Goal: Information Seeking & Learning: Learn about a topic

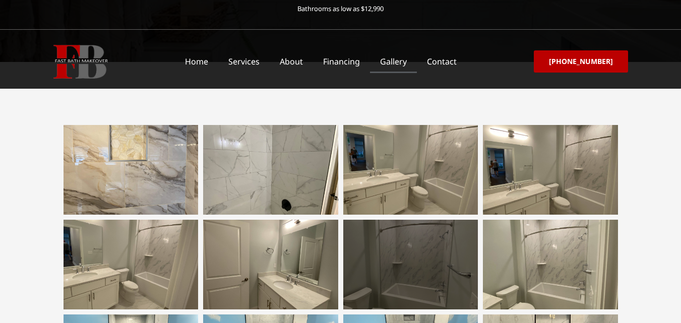
scroll to position [151, 0]
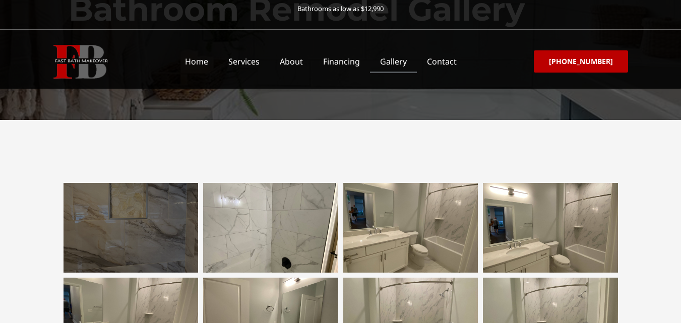
click at [131, 225] on div at bounding box center [130, 228] width 135 height 90
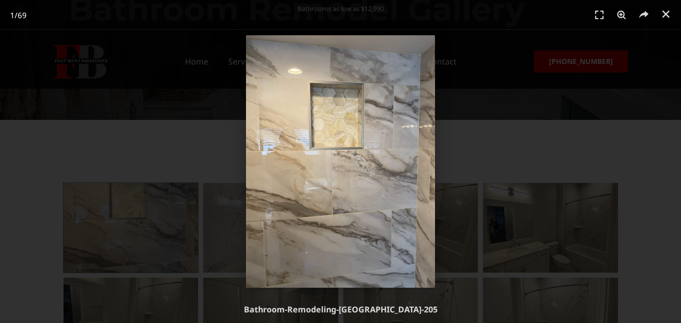
click at [360, 158] on img "1 / 69" at bounding box center [340, 161] width 189 height 252
click at [361, 158] on img "1 / 69" at bounding box center [340, 161] width 189 height 252
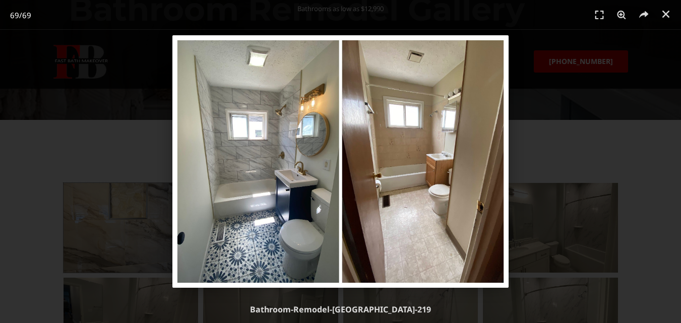
click at [569, 139] on div "69 / 69" at bounding box center [340, 161] width 610 height 252
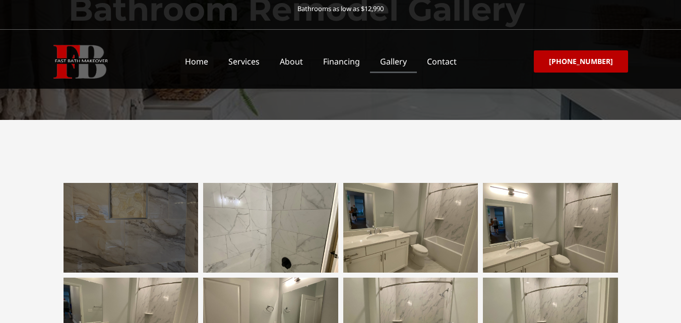
click at [148, 239] on div at bounding box center [130, 228] width 135 height 90
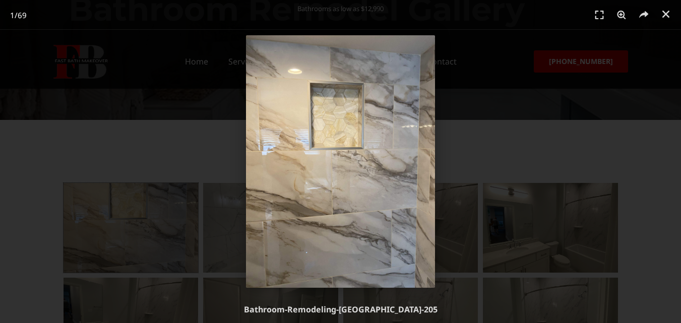
click at [462, 163] on div "1 / 69" at bounding box center [340, 161] width 610 height 252
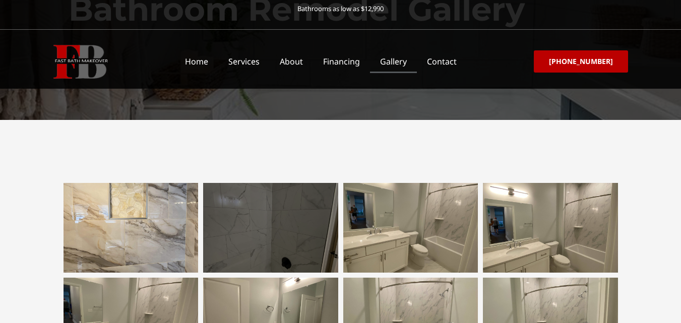
click at [273, 209] on div at bounding box center [270, 228] width 135 height 90
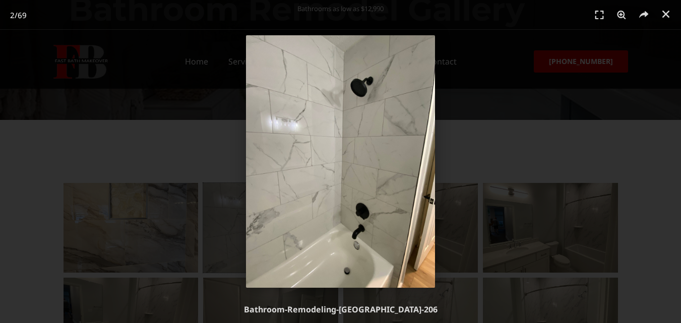
click at [481, 202] on div "2 / 69" at bounding box center [340, 161] width 610 height 252
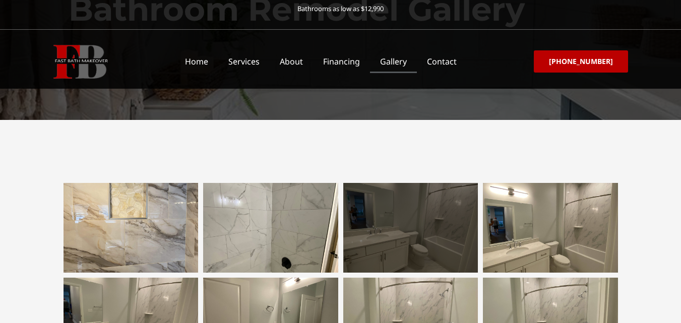
click at [385, 228] on div at bounding box center [410, 228] width 135 height 90
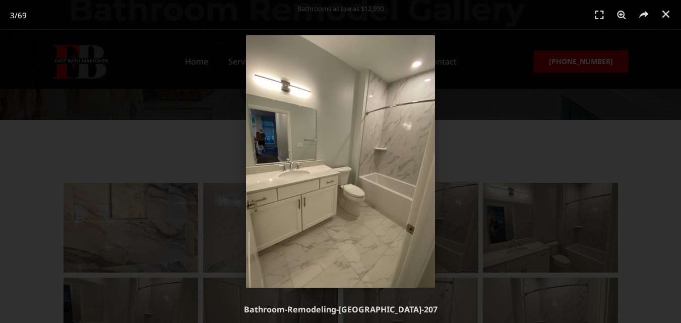
click at [484, 218] on div "3 / 69" at bounding box center [340, 161] width 610 height 252
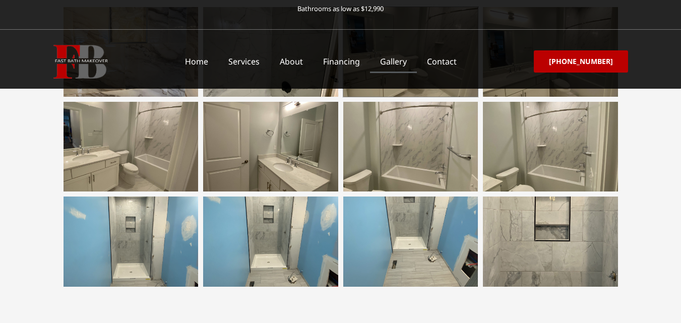
scroll to position [353, 0]
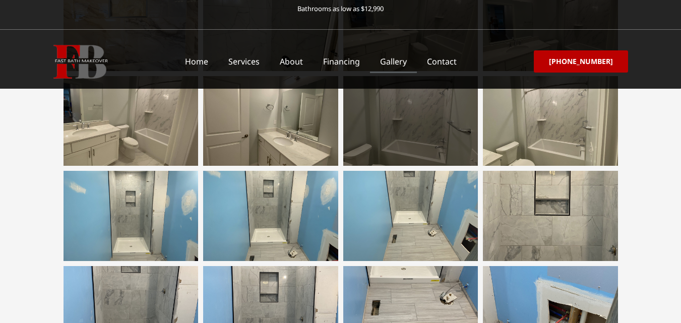
click at [426, 122] on div at bounding box center [410, 121] width 135 height 90
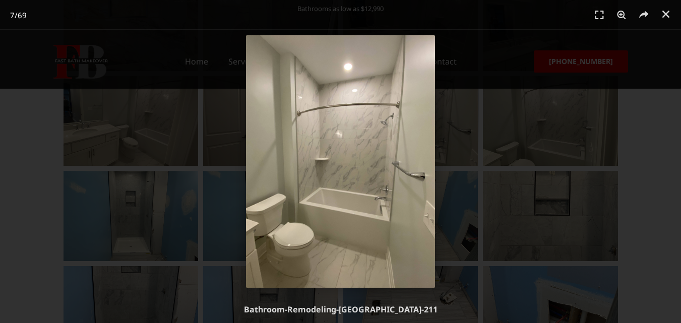
click at [538, 211] on div "7 / 69" at bounding box center [340, 161] width 610 height 252
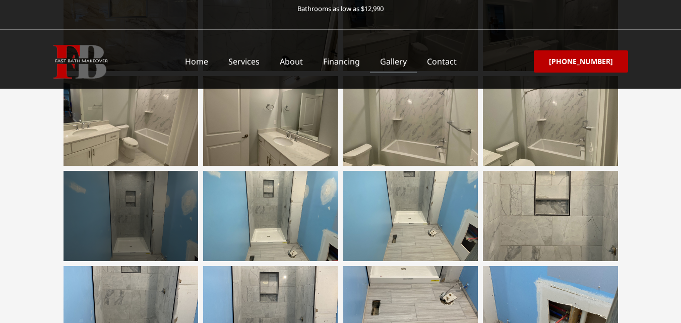
click at [166, 222] on div at bounding box center [130, 216] width 135 height 90
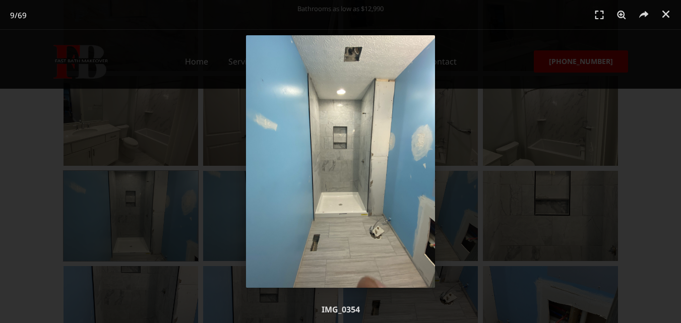
click at [411, 202] on img "9 / 69" at bounding box center [340, 161] width 189 height 252
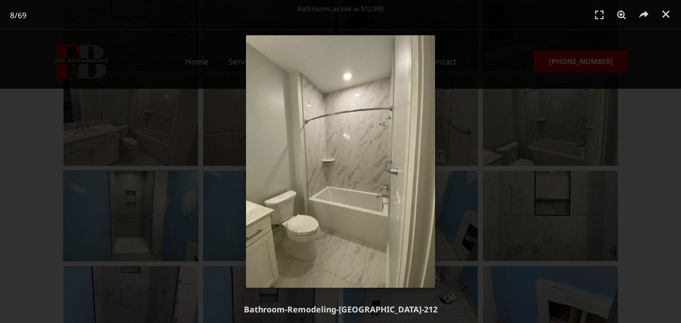
click at [411, 202] on img "8 / 69" at bounding box center [340, 161] width 189 height 252
click at [532, 223] on div "8 / 69" at bounding box center [340, 161] width 610 height 252
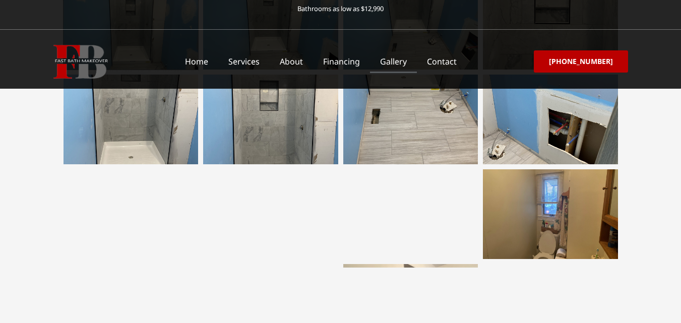
scroll to position [554, 0]
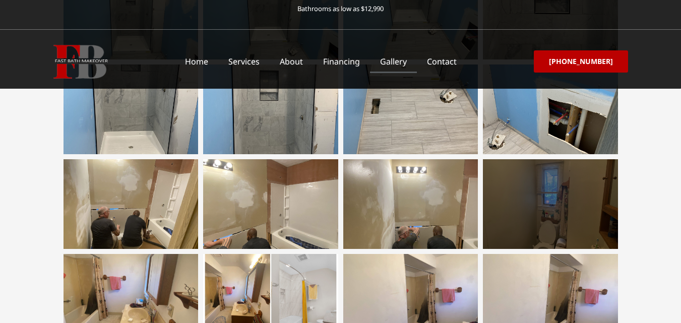
click at [543, 218] on div at bounding box center [550, 204] width 135 height 90
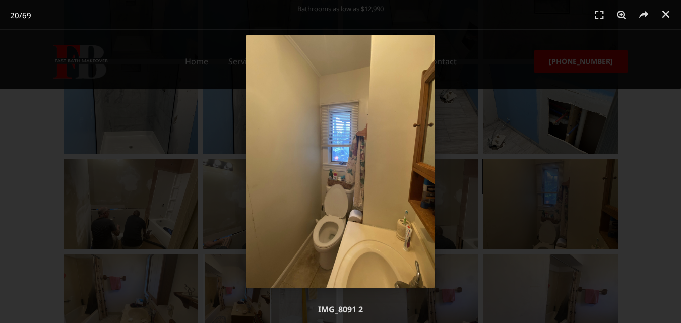
click at [328, 174] on img "20 / 69" at bounding box center [340, 161] width 189 height 252
click at [344, 180] on img "20 / 69" at bounding box center [340, 161] width 189 height 252
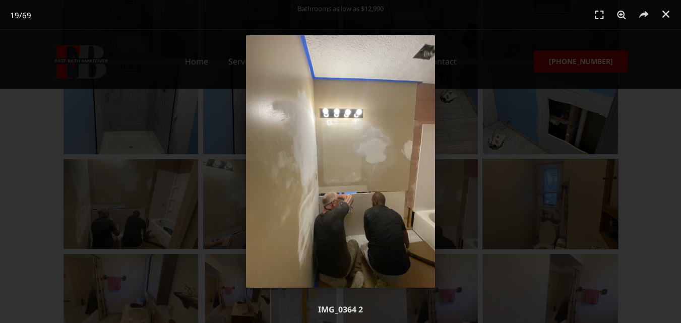
click at [399, 180] on img "19 / 69" at bounding box center [340, 161] width 189 height 252
click at [302, 187] on img "19 / 69" at bounding box center [340, 161] width 189 height 252
click at [505, 189] on div "19 / 69" at bounding box center [340, 161] width 610 height 252
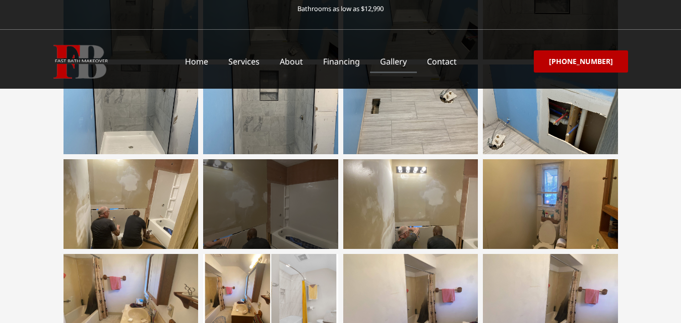
click at [269, 222] on div at bounding box center [270, 204] width 135 height 90
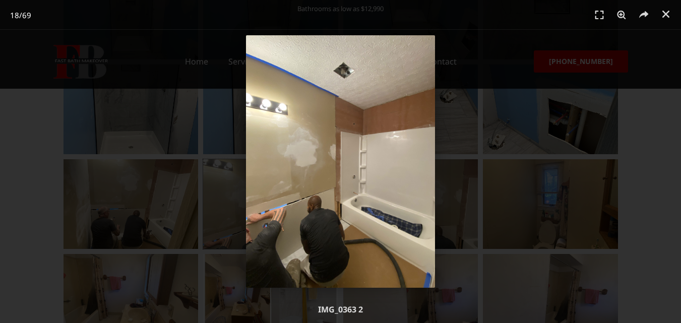
click at [323, 222] on img "18 / 69" at bounding box center [340, 161] width 189 height 252
click at [147, 224] on div "18 / 69" at bounding box center [340, 161] width 610 height 252
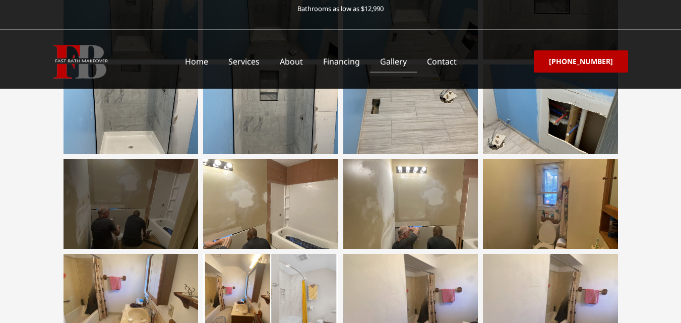
click at [148, 224] on div at bounding box center [130, 204] width 135 height 90
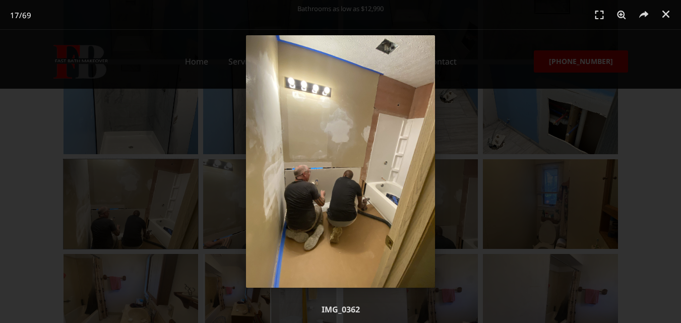
click at [401, 254] on img "17 / 69" at bounding box center [340, 161] width 189 height 252
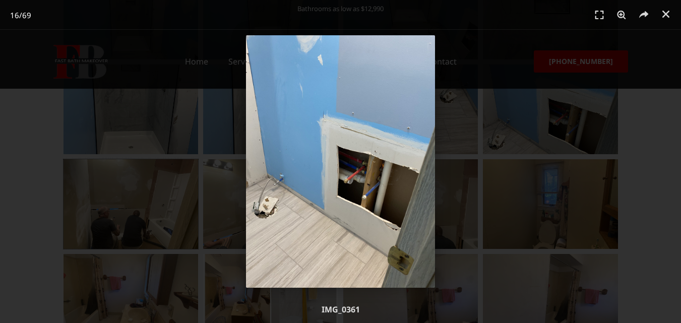
click at [343, 251] on img "16 / 69" at bounding box center [340, 161] width 189 height 252
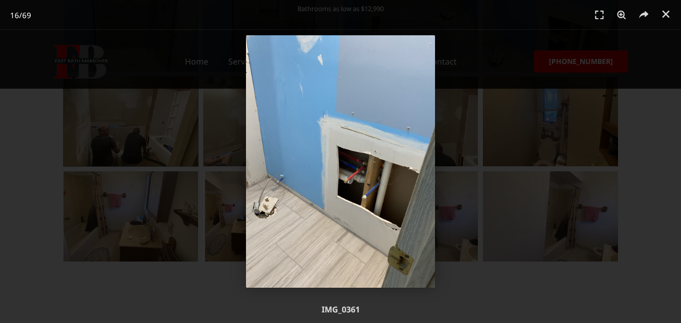
scroll to position [655, 0]
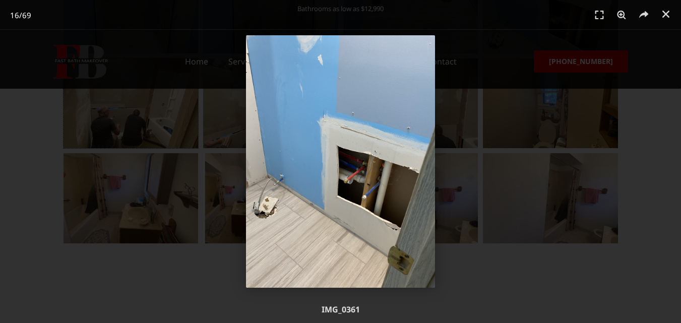
click at [173, 212] on div "16 / 69" at bounding box center [340, 161] width 610 height 252
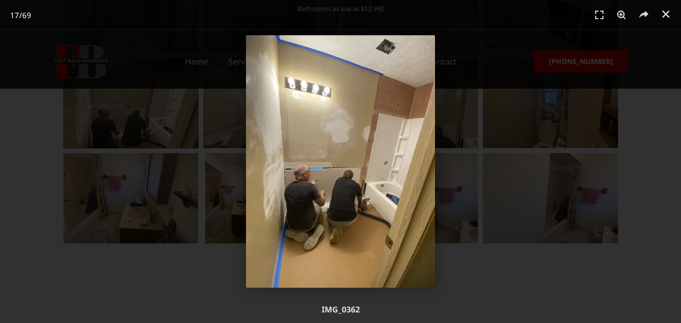
click at [139, 212] on div "17 / 69" at bounding box center [340, 161] width 610 height 252
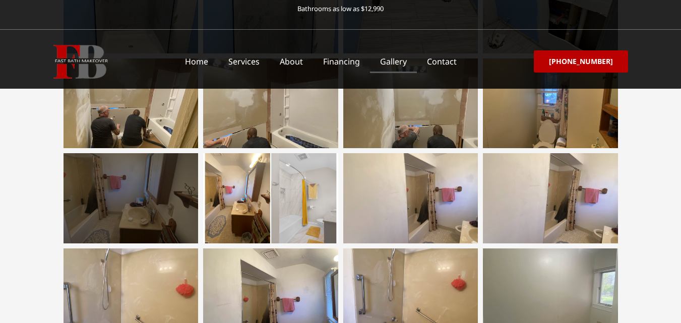
click at [139, 211] on div at bounding box center [130, 198] width 135 height 90
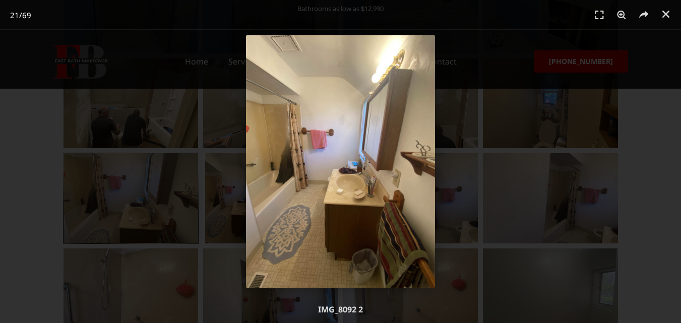
click at [229, 210] on div "21 / 69" at bounding box center [340, 161] width 610 height 252
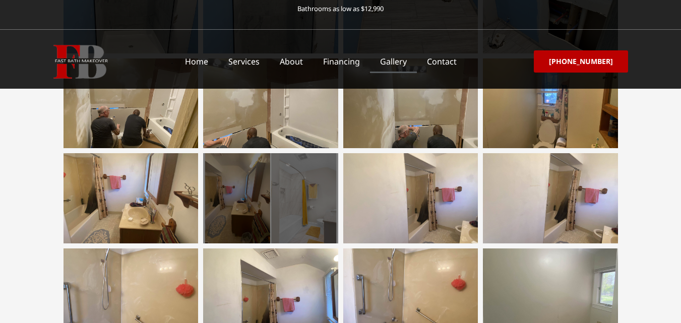
click at [287, 211] on div at bounding box center [270, 198] width 135 height 90
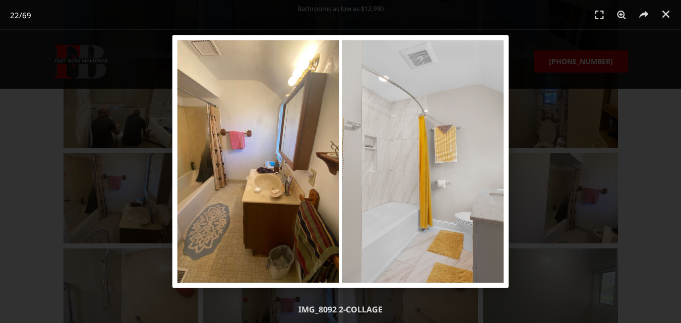
click at [534, 75] on div "22 / 69" at bounding box center [340, 161] width 610 height 252
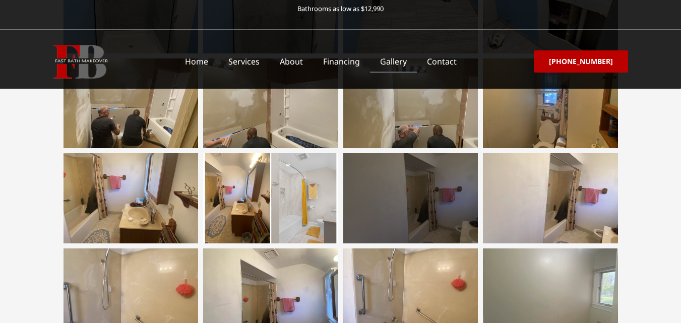
click at [458, 210] on div at bounding box center [410, 198] width 135 height 90
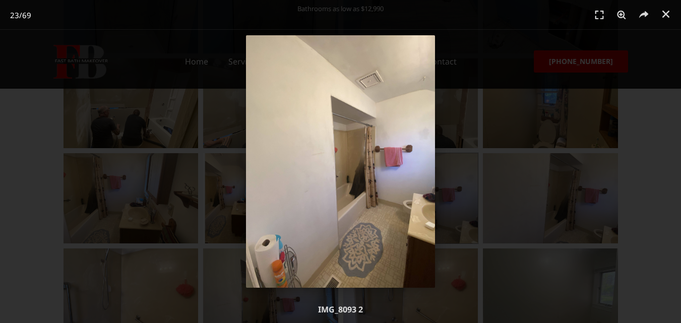
click at [563, 209] on div "23 / 69" at bounding box center [340, 161] width 610 height 252
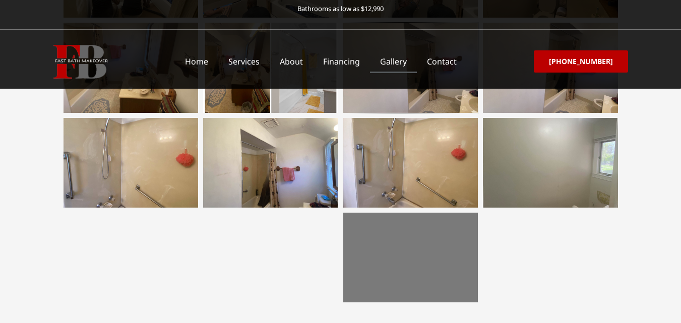
scroll to position [806, 0]
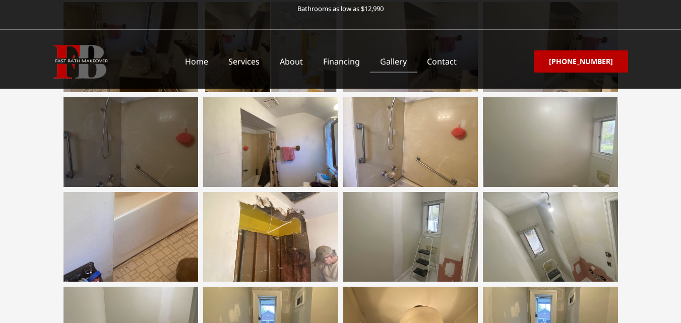
click at [142, 148] on div at bounding box center [130, 142] width 135 height 90
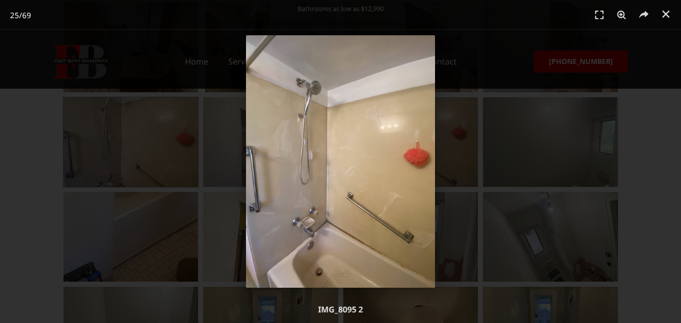
click at [373, 193] on img "25 / 69" at bounding box center [340, 161] width 189 height 252
click at [329, 181] on img "25 / 69" at bounding box center [340, 161] width 189 height 252
click at [468, 151] on div "25 / 69" at bounding box center [340, 161] width 610 height 252
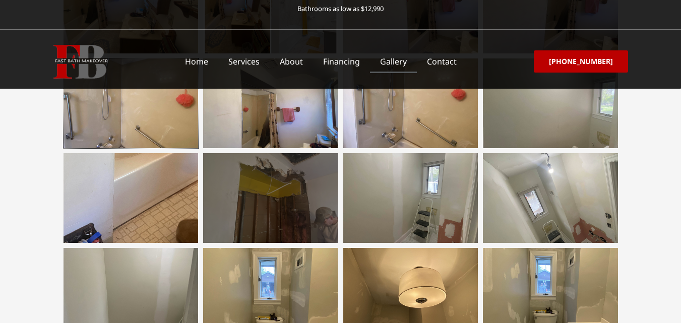
scroll to position [857, 0]
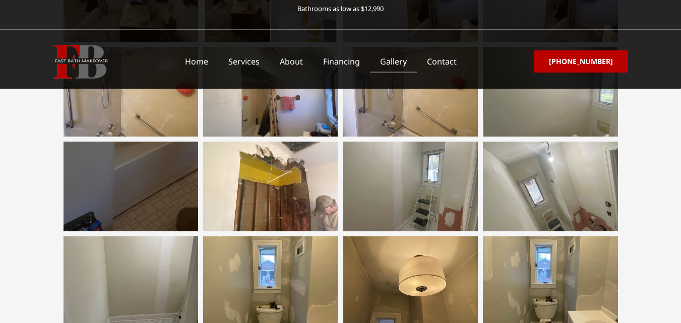
click at [136, 194] on div at bounding box center [130, 187] width 135 height 90
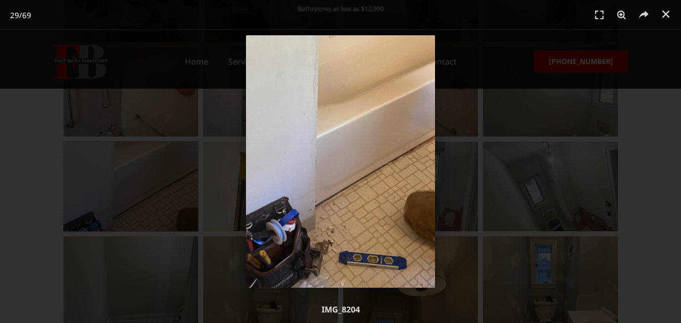
click at [379, 216] on img "29 / 69" at bounding box center [340, 161] width 189 height 252
click at [518, 67] on div "29 / 69" at bounding box center [340, 161] width 610 height 252
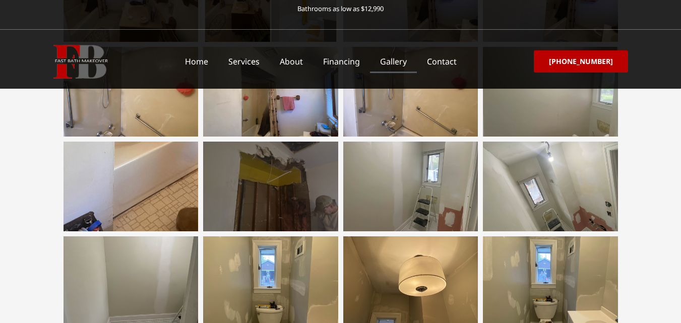
click at [301, 206] on div at bounding box center [270, 187] width 135 height 90
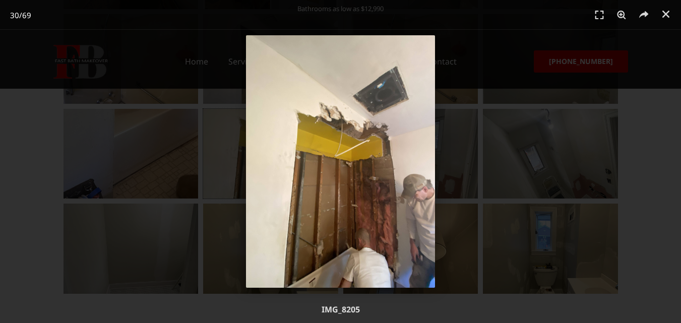
scroll to position [907, 0]
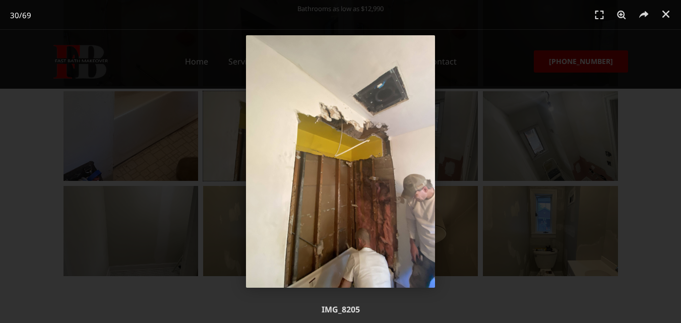
click at [525, 38] on div "30 / 69" at bounding box center [340, 161] width 610 height 252
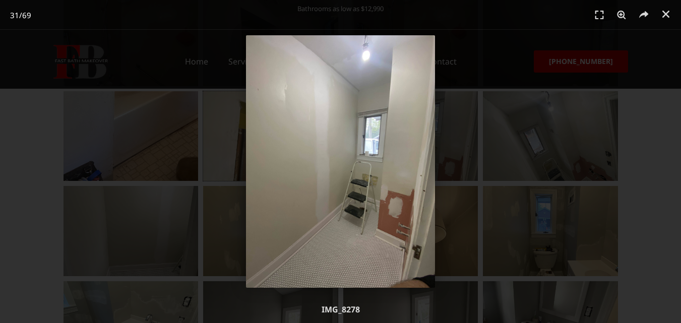
click at [491, 55] on div "31 / 69" at bounding box center [340, 161] width 610 height 252
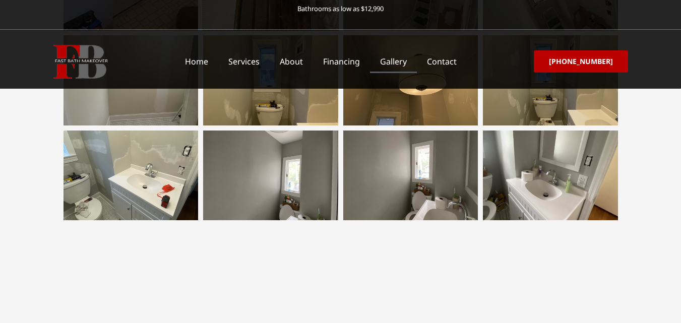
scroll to position [1058, 0]
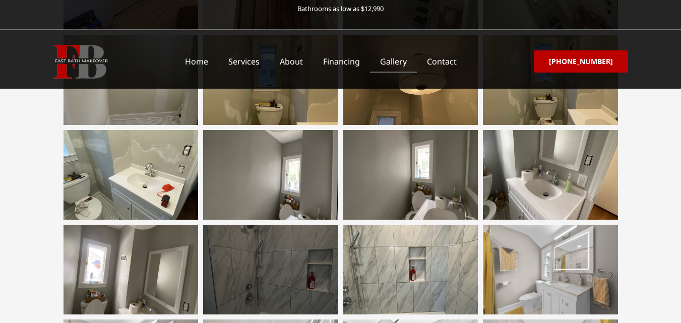
click at [279, 281] on div at bounding box center [270, 270] width 135 height 90
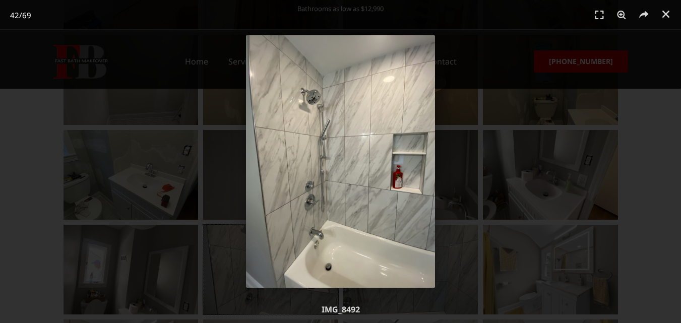
click at [361, 194] on img "42 / 69" at bounding box center [340, 161] width 189 height 252
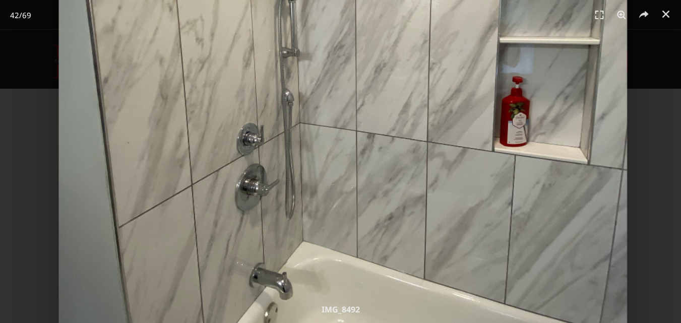
click at [172, 240] on img "42 / 69" at bounding box center [342, 65] width 568 height 757
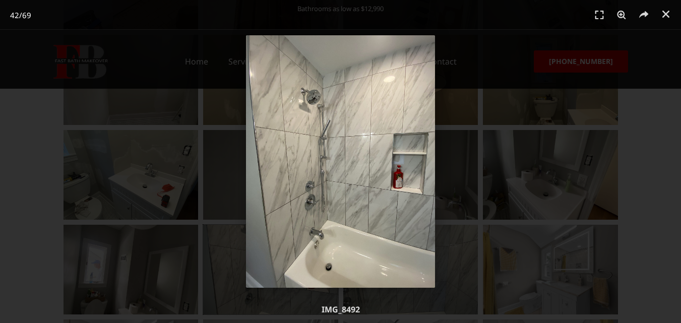
click at [476, 187] on div "42 / 69" at bounding box center [340, 161] width 610 height 252
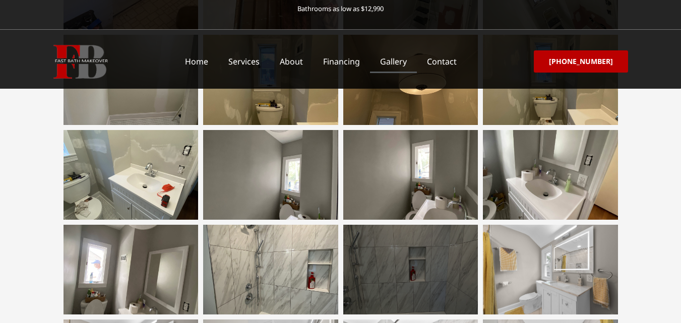
click at [418, 273] on div at bounding box center [410, 270] width 135 height 90
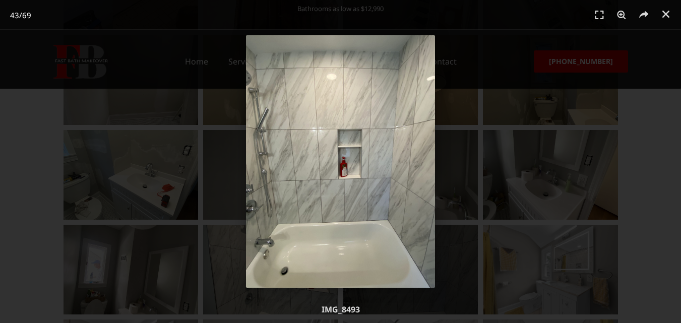
click at [418, 273] on img "43 / 69" at bounding box center [340, 161] width 189 height 252
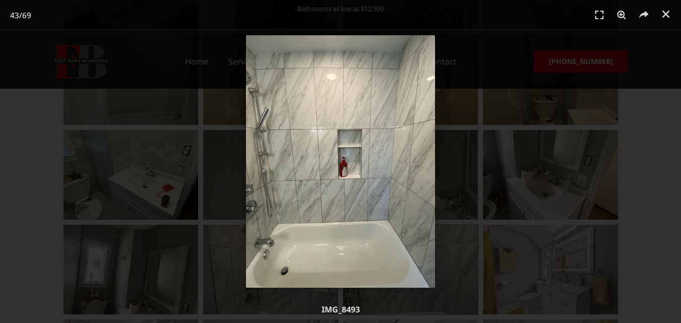
click at [388, 189] on img "43 / 69" at bounding box center [340, 161] width 189 height 252
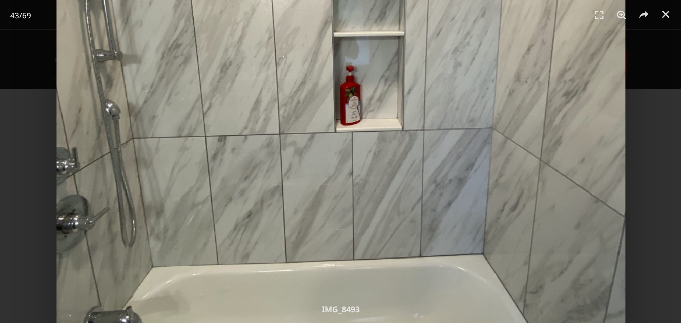
click at [444, 189] on img "43 / 69" at bounding box center [340, 79] width 568 height 757
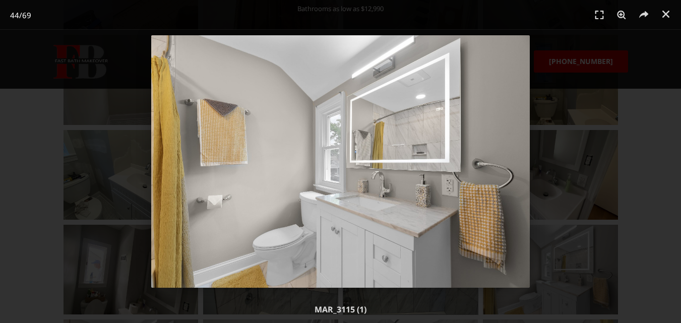
click at [377, 208] on img "44 / 69" at bounding box center [340, 161] width 378 height 252
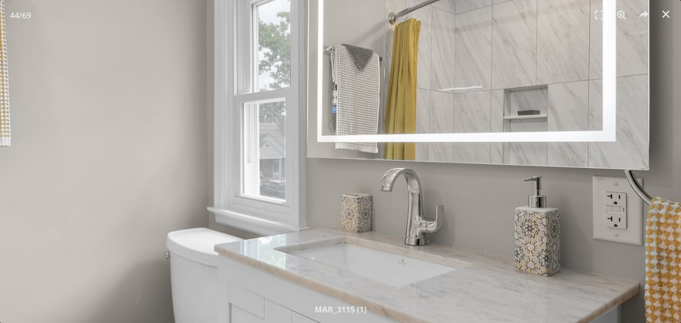
click at [466, 211] on img "44 / 69" at bounding box center [289, 138] width 1134 height 757
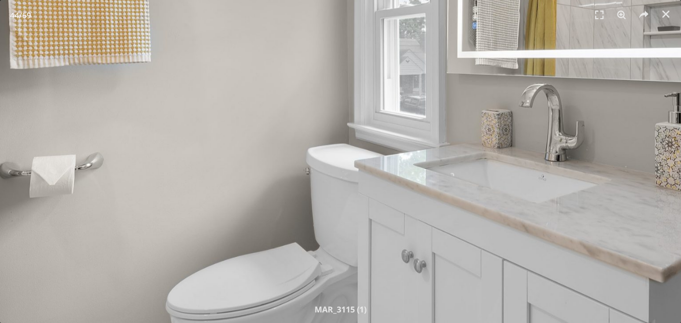
click at [354, 251] on img "44 / 69" at bounding box center [429, 54] width 1134 height 757
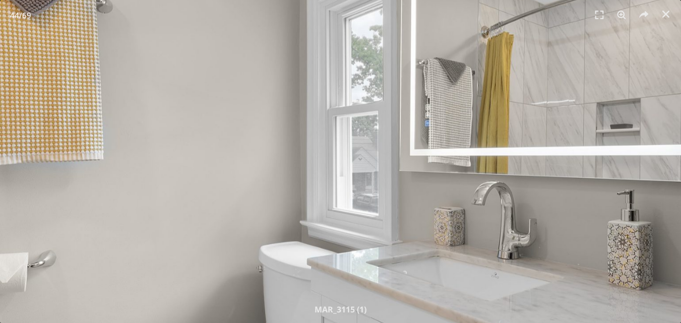
click at [243, 209] on img "44 / 69" at bounding box center [382, 152] width 1134 height 757
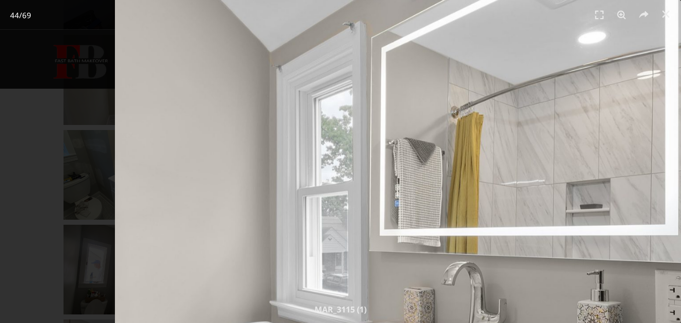
click at [546, 313] on div "44 / 69 Next Previous MAR_3115 (1)" at bounding box center [340, 161] width 681 height 323
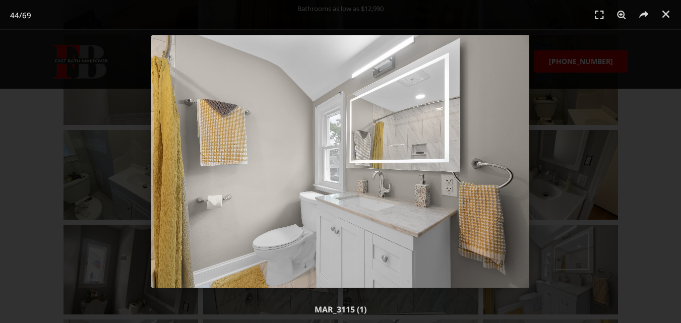
click at [478, 100] on img "44 / 69" at bounding box center [340, 161] width 378 height 252
click at [662, 93] on div "44 / 69" at bounding box center [340, 161] width 681 height 323
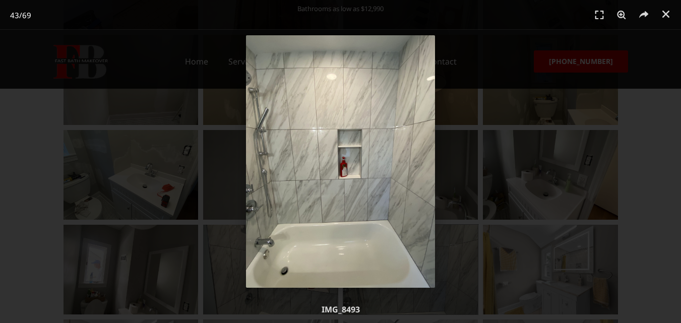
click at [556, 64] on div "43 / 69" at bounding box center [340, 161] width 610 height 252
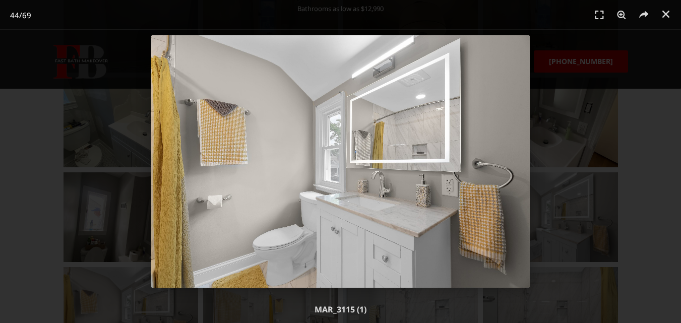
scroll to position [1159, 0]
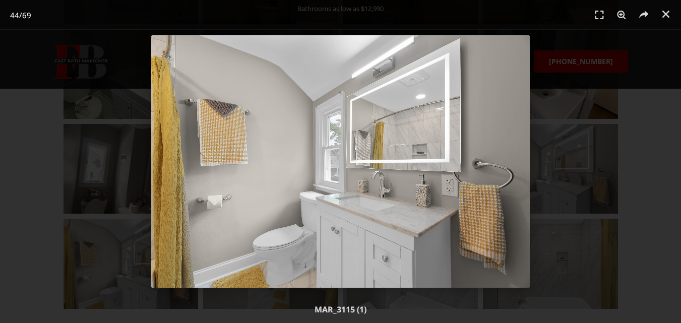
click at [557, 178] on div "44 / 69" at bounding box center [340, 161] width 610 height 252
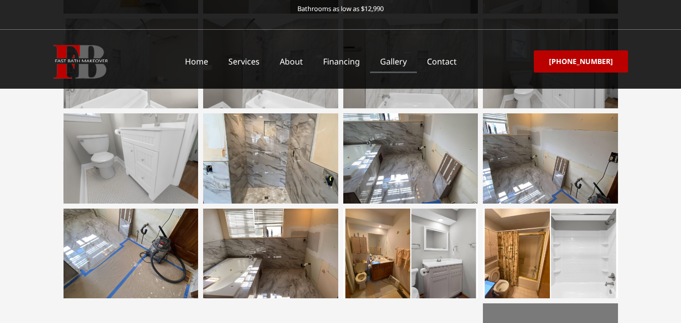
scroll to position [1613, 0]
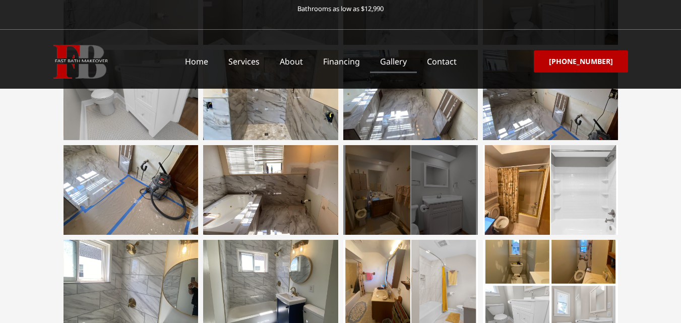
click at [367, 185] on div at bounding box center [410, 190] width 135 height 90
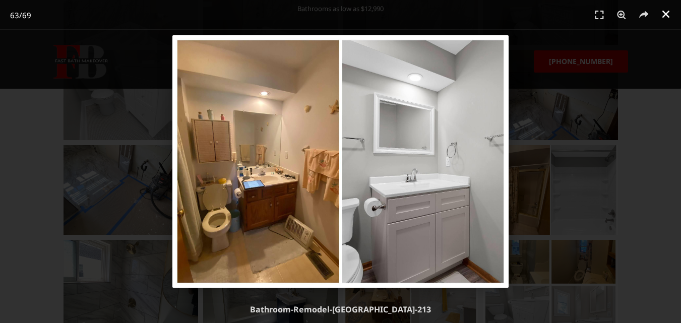
click at [663, 19] on link "Close (Esc)" at bounding box center [665, 14] width 15 height 15
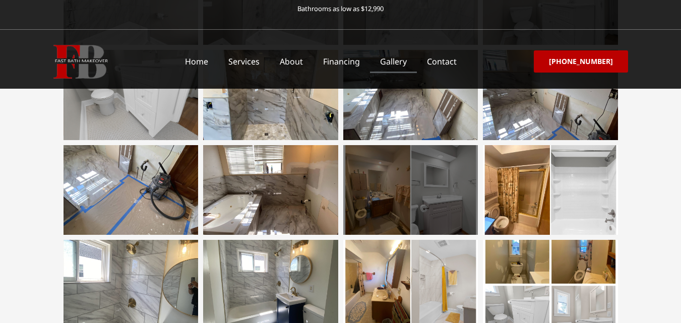
click at [468, 175] on div at bounding box center [410, 190] width 135 height 90
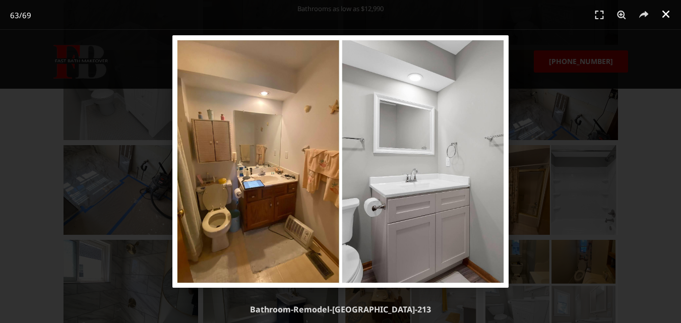
click at [663, 13] on icon "Close (Esc)" at bounding box center [666, 14] width 10 height 10
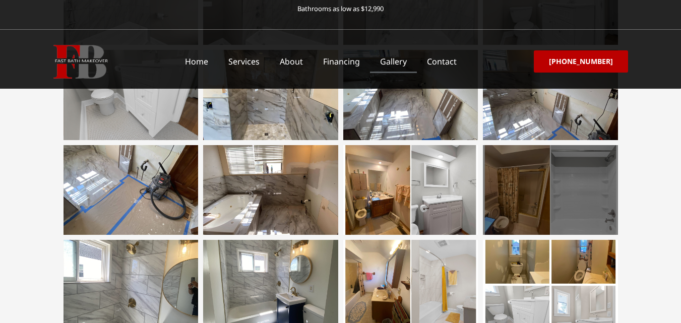
click at [580, 197] on div at bounding box center [550, 190] width 135 height 90
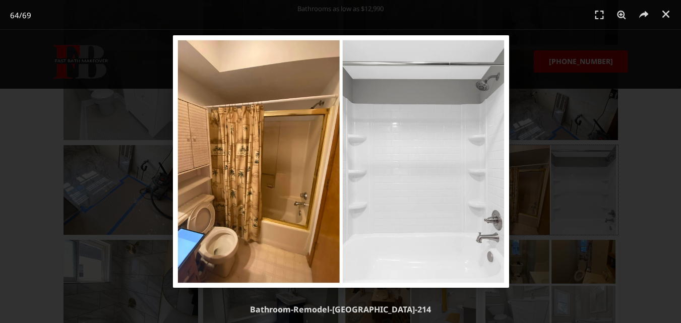
click at [427, 167] on img "64 / 69" at bounding box center [341, 161] width 337 height 252
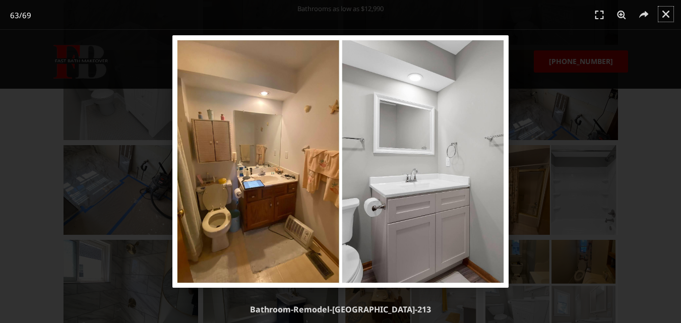
drag, startPoint x: 666, startPoint y: 19, endPoint x: 661, endPoint y: 23, distance: 7.2
click at [666, 19] on icon "Close (Esc)" at bounding box center [666, 14] width 10 height 10
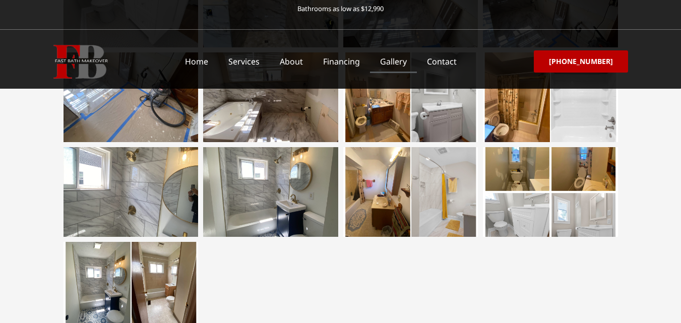
scroll to position [1713, 0]
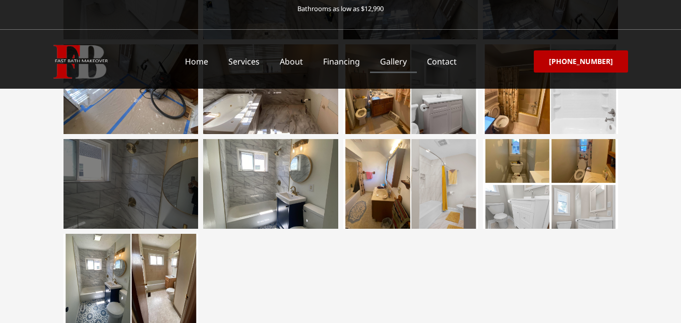
click at [150, 193] on div at bounding box center [130, 184] width 135 height 90
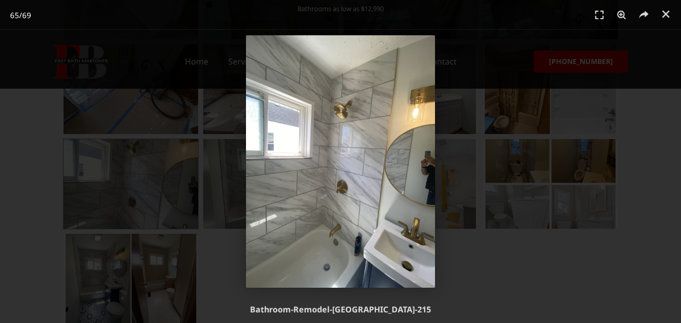
click at [328, 189] on img "65 / 69" at bounding box center [340, 161] width 189 height 252
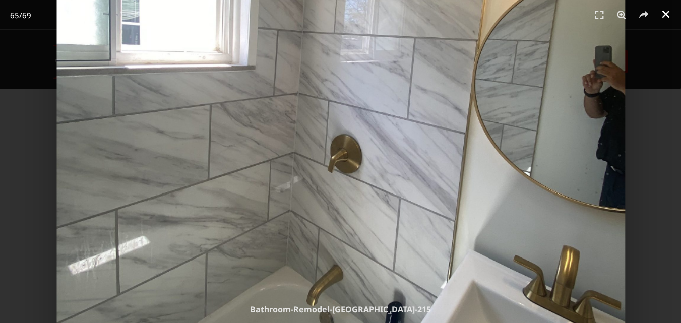
click at [664, 15] on icon "Close (Esc)" at bounding box center [666, 14] width 10 height 10
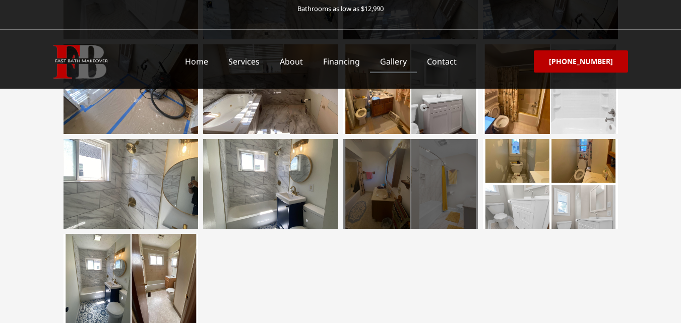
click at [449, 186] on div at bounding box center [410, 184] width 135 height 90
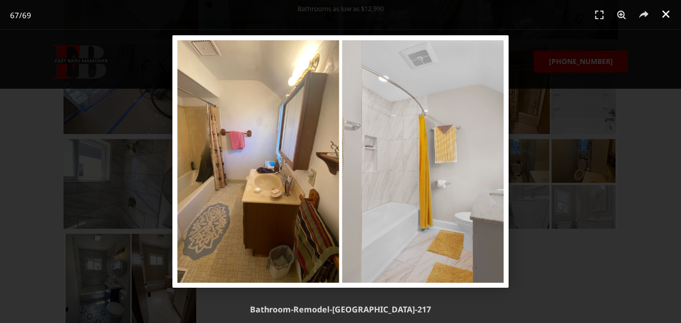
click at [667, 12] on icon "Close (Esc)" at bounding box center [666, 14] width 10 height 10
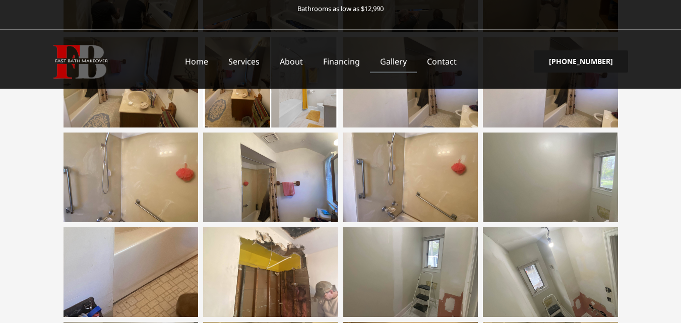
scroll to position [756, 0]
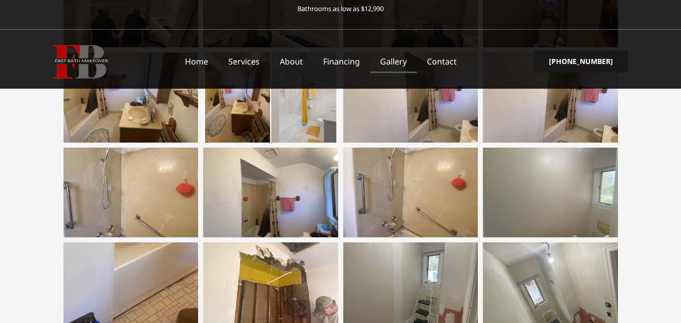
click at [605, 61] on span "[PHONE_NUMBER]" at bounding box center [581, 61] width 64 height 7
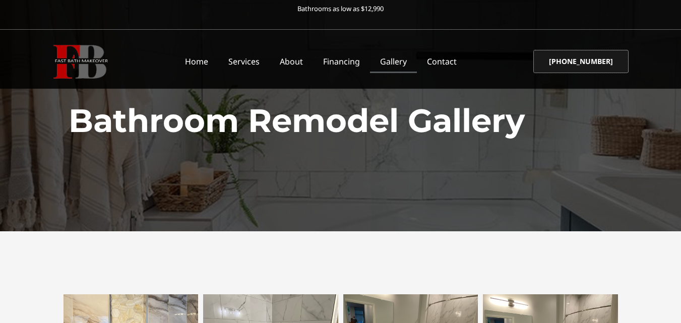
scroll to position [0, 0]
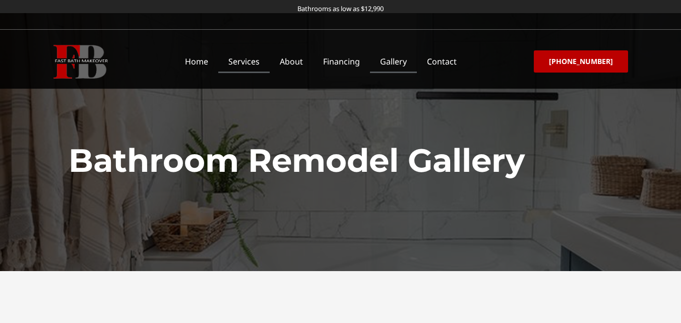
click at [255, 60] on link "Services" at bounding box center [243, 61] width 51 height 23
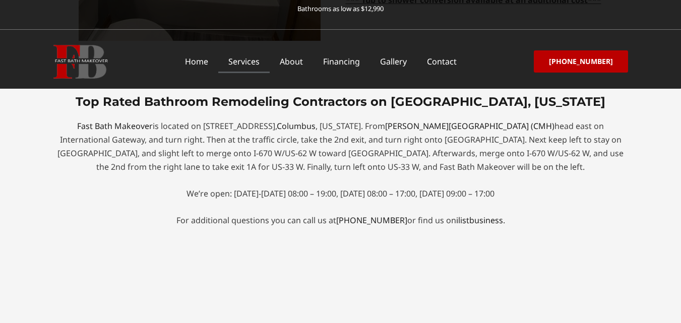
scroll to position [4082, 0]
